Goal: Entertainment & Leisure: Consume media (video, audio)

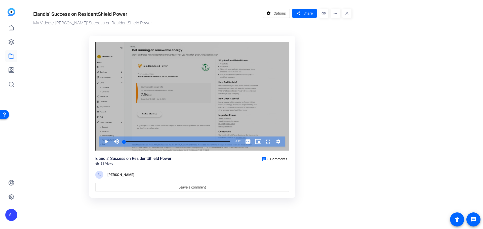
click at [100, 142] on div "Play Mute Current Time 0:00 / Duration 2:47 Loaded : 6.65% 0:00 Employees of Al…" at bounding box center [192, 142] width 186 height 10
click at [101, 141] on span "Video Player" at bounding box center [101, 142] width 0 height 10
click at [101, 144] on span "Video Player" at bounding box center [101, 142] width 0 height 10
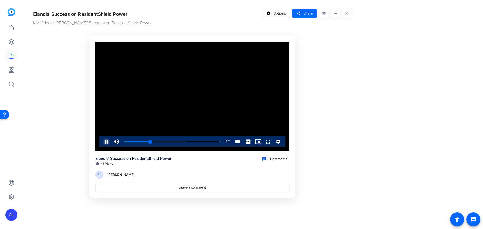
click at [101, 140] on span "Video Player" at bounding box center [101, 142] width 0 height 10
